Goal: Find contact information: Find contact information

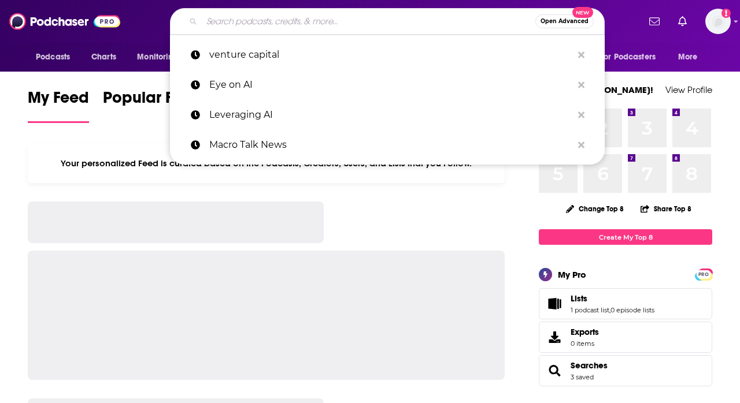
click at [213, 25] on input "Search podcasts, credits, & more..." at bounding box center [369, 21] width 334 height 18
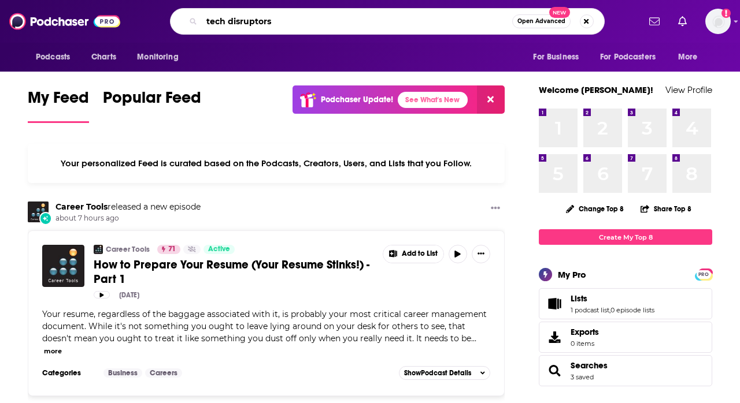
type input "tech disruptors"
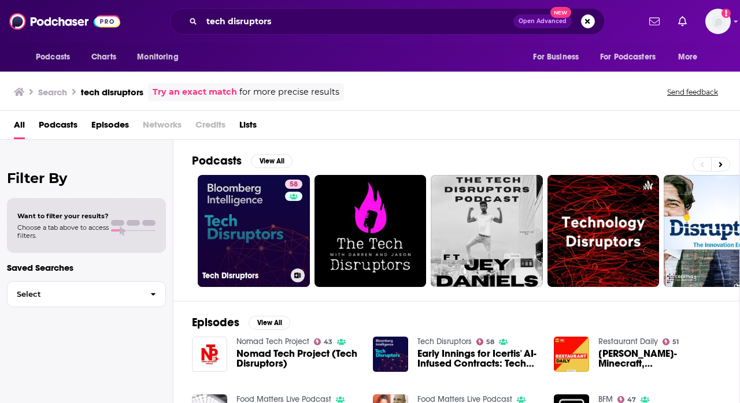
click at [240, 227] on link "58 Tech Disruptors" at bounding box center [254, 231] width 112 height 112
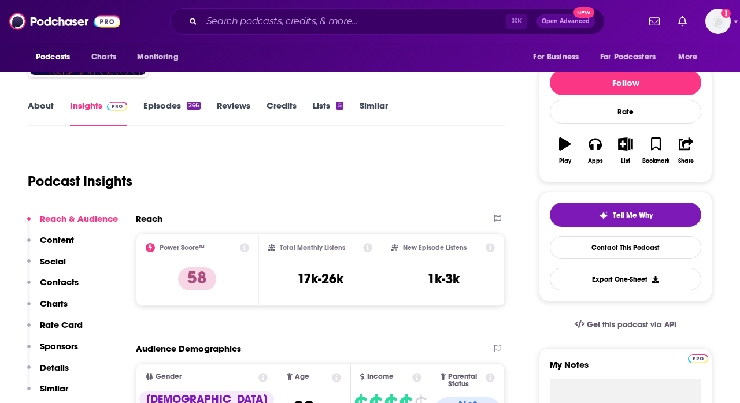
scroll to position [119, 0]
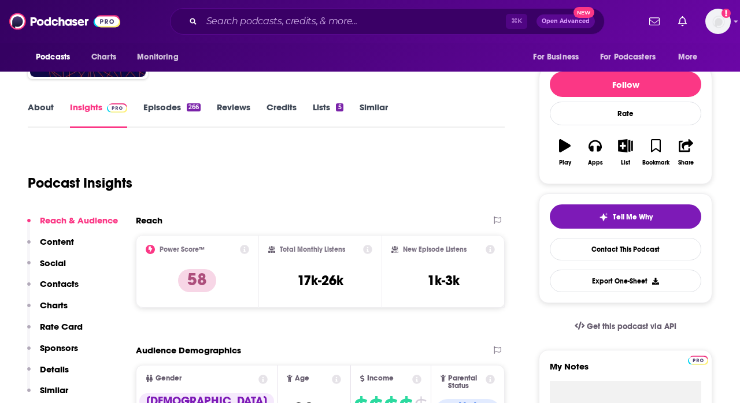
click at [49, 106] on link "About" at bounding box center [41, 115] width 26 height 27
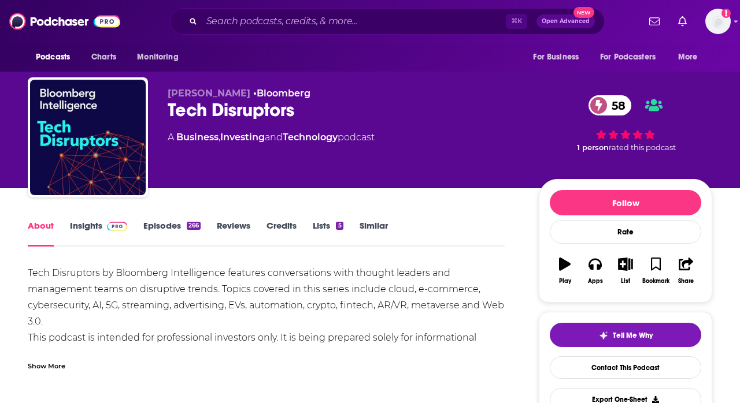
scroll to position [131, 0]
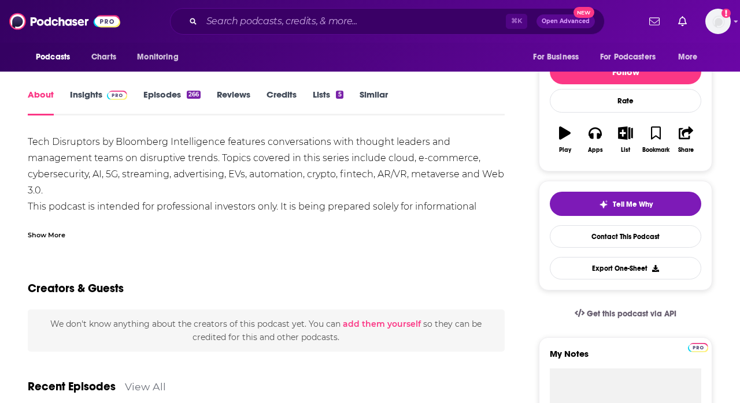
click at [53, 231] on div "Show More" at bounding box center [47, 234] width 38 height 11
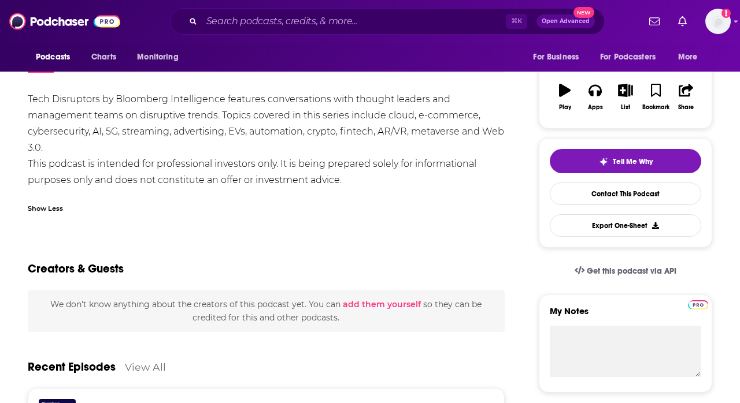
scroll to position [0, 0]
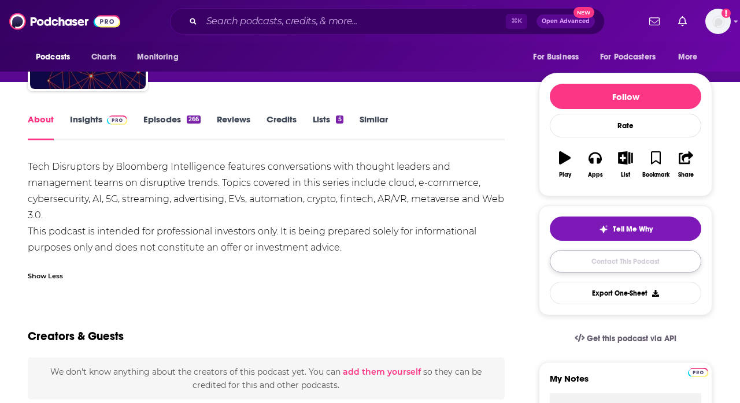
click at [607, 266] on link "Contact This Podcast" at bounding box center [625, 261] width 151 height 23
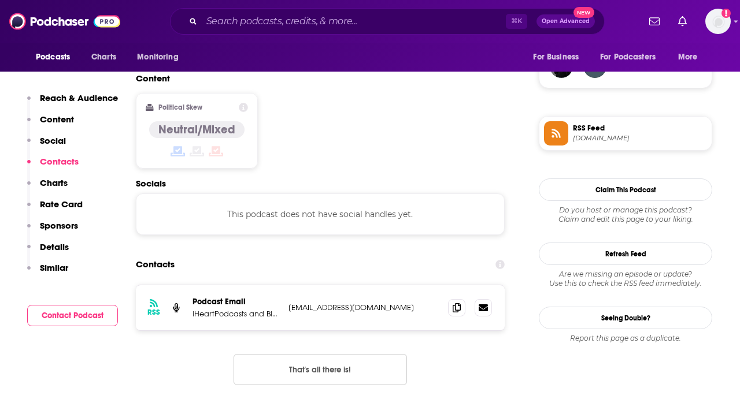
scroll to position [859, 0]
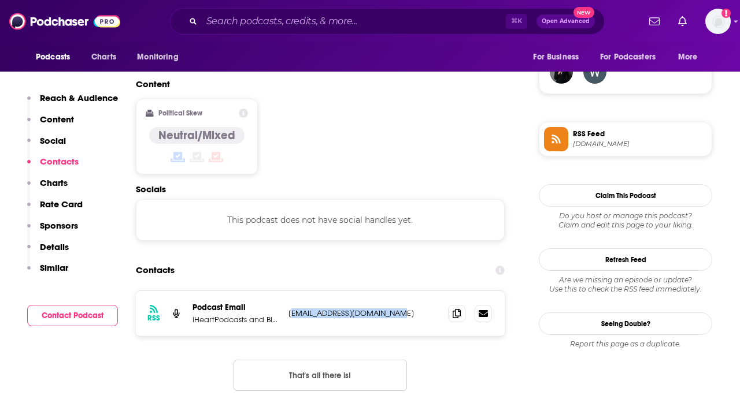
drag, startPoint x: 406, startPoint y: 257, endPoint x: 296, endPoint y: 260, distance: 109.9
click at [296, 309] on p "[EMAIL_ADDRESS][DOMAIN_NAME]" at bounding box center [363, 314] width 150 height 10
drag, startPoint x: 328, startPoint y: 261, endPoint x: 288, endPoint y: 261, distance: 39.3
click at [288, 309] on p "[EMAIL_ADDRESS][DOMAIN_NAME]" at bounding box center [363, 314] width 150 height 10
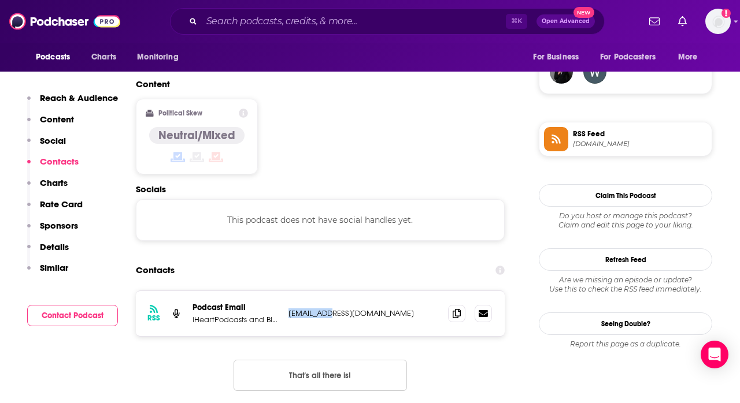
copy p "mhenriksso"
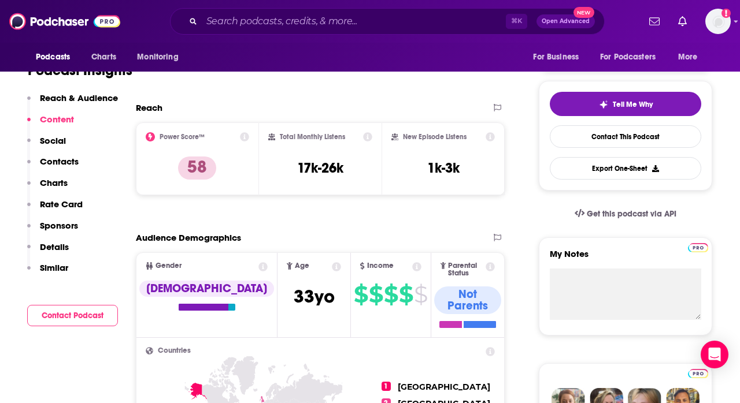
scroll to position [0, 0]
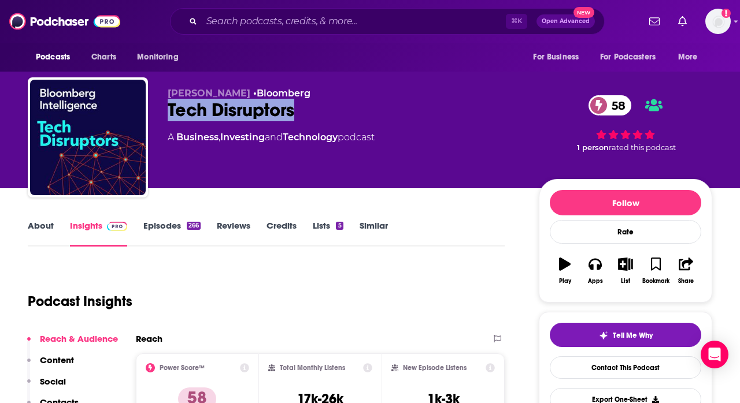
drag, startPoint x: 168, startPoint y: 112, endPoint x: 320, endPoint y: 113, distance: 151.5
click at [320, 113] on div "Tech Disruptors 58" at bounding box center [344, 110] width 353 height 23
drag, startPoint x: 287, startPoint y: 109, endPoint x: 273, endPoint y: 90, distance: 24.4
click at [273, 90] on div "[PERSON_NAME] • Bloomberg Tech Disruptors 58 A Business , Investing and Technol…" at bounding box center [344, 134] width 353 height 92
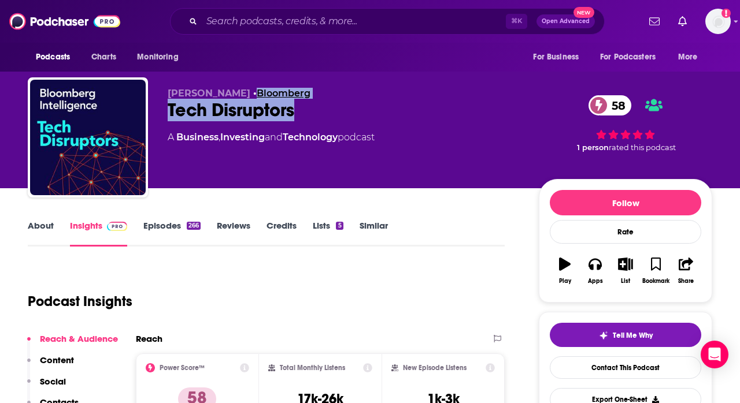
copy div "Bloomberg Tech Disruptors"
